Goal: Find specific page/section: Find specific page/section

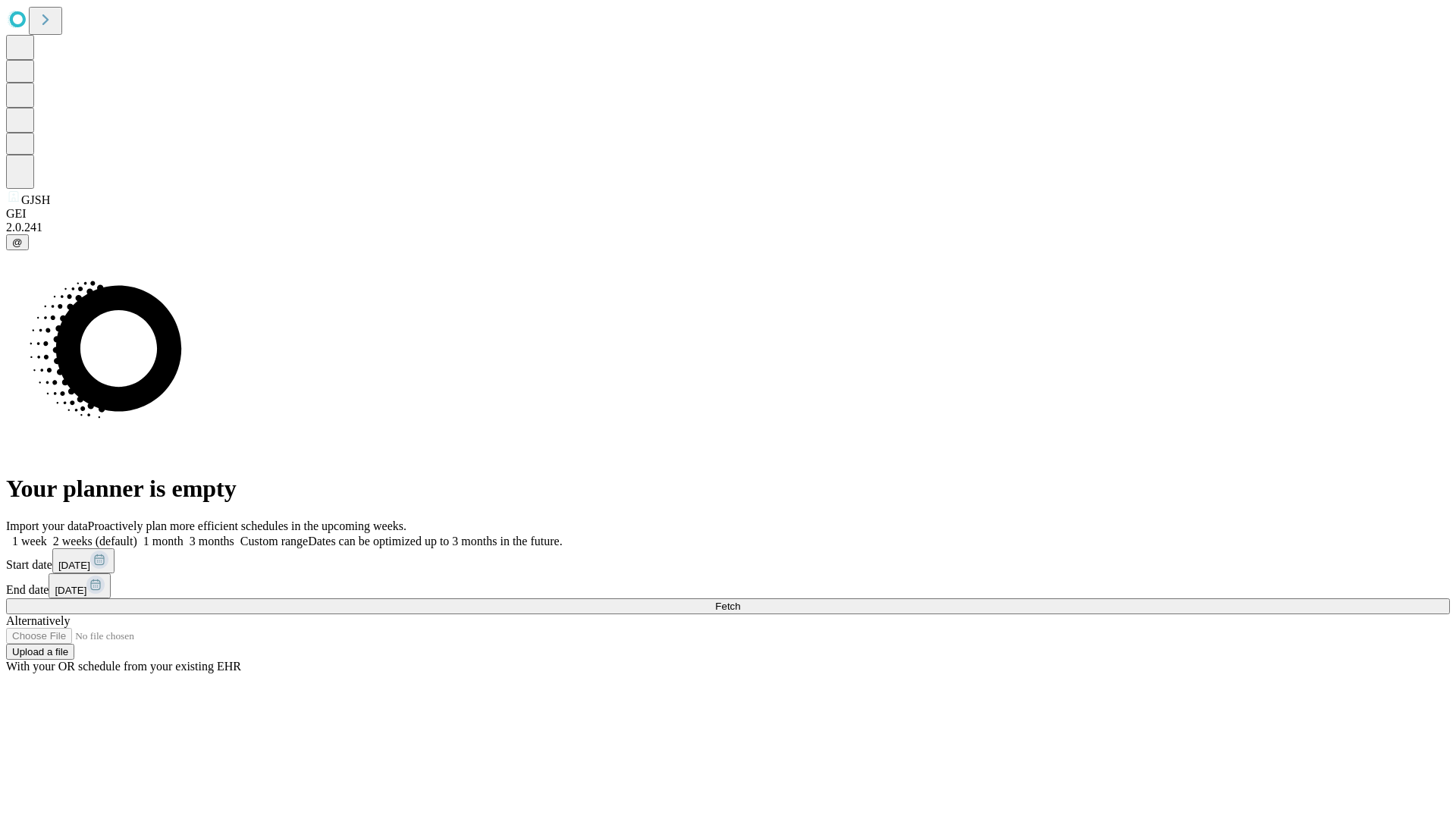
click at [740, 600] on span "Fetch" at bounding box center [727, 606] width 25 height 12
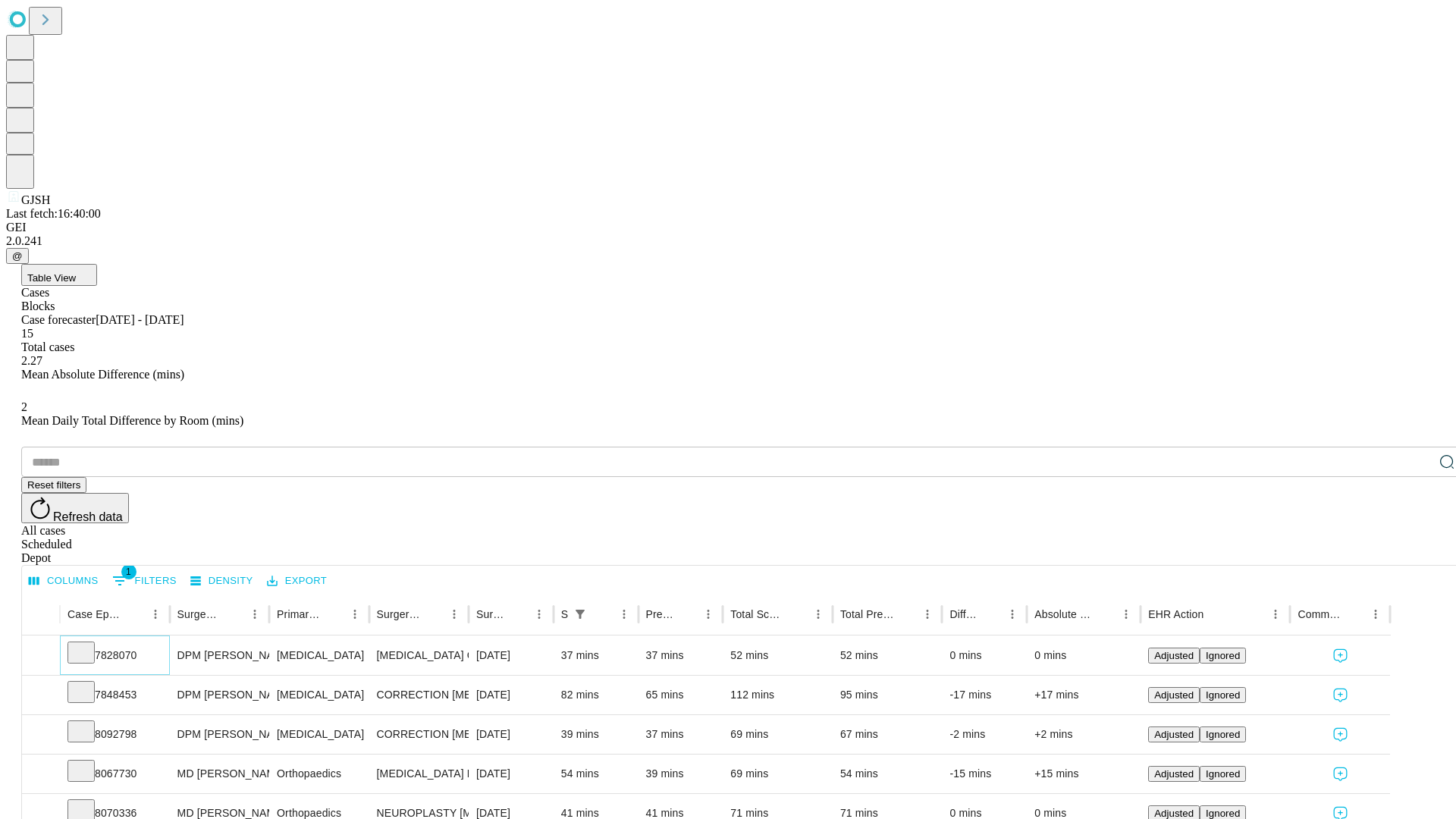
click at [88, 644] on icon at bounding box center [81, 651] width 15 height 15
